Goal: Task Accomplishment & Management: Manage account settings

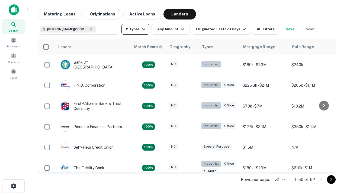
click at [135, 29] on button "8 Types" at bounding box center [135, 29] width 28 height 11
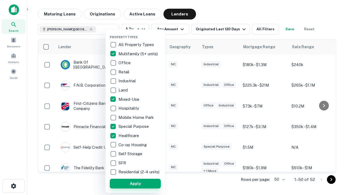
click at [135, 184] on button "Apply" at bounding box center [135, 184] width 51 height 10
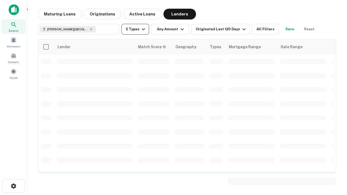
click at [135, 29] on button "5 Types" at bounding box center [135, 29] width 28 height 11
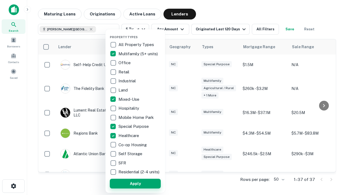
click at [145, 184] on button "Apply" at bounding box center [135, 184] width 51 height 10
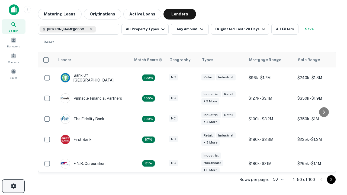
click at [13, 186] on icon "button" at bounding box center [13, 186] width 7 height 7
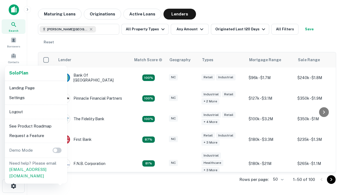
click at [36, 112] on li "Logout" at bounding box center [36, 112] width 58 height 10
